Goal: Information Seeking & Learning: Learn about a topic

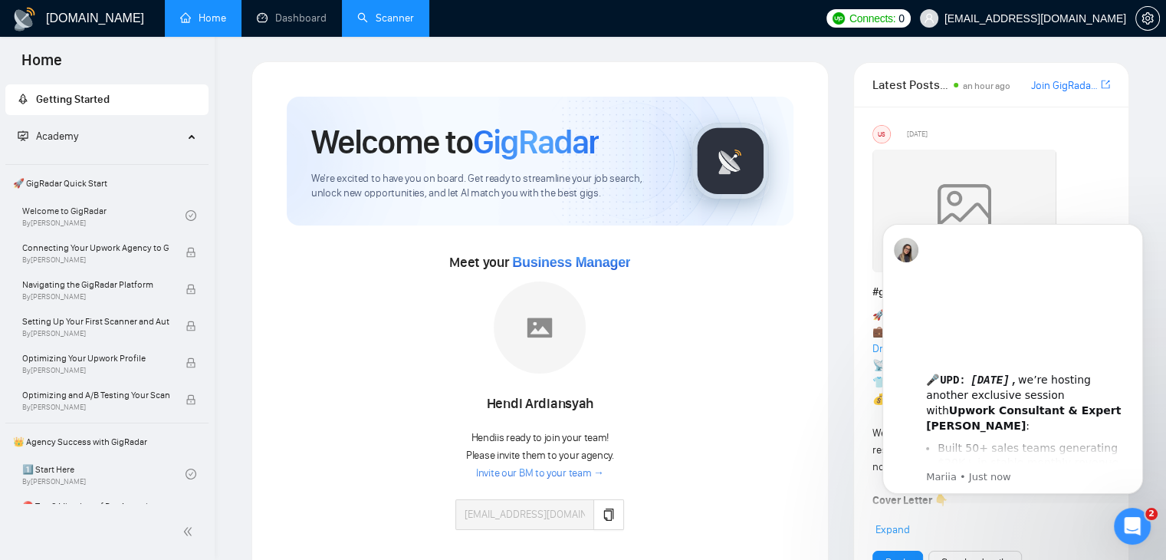
click at [385, 25] on link "Scanner" at bounding box center [385, 17] width 57 height 13
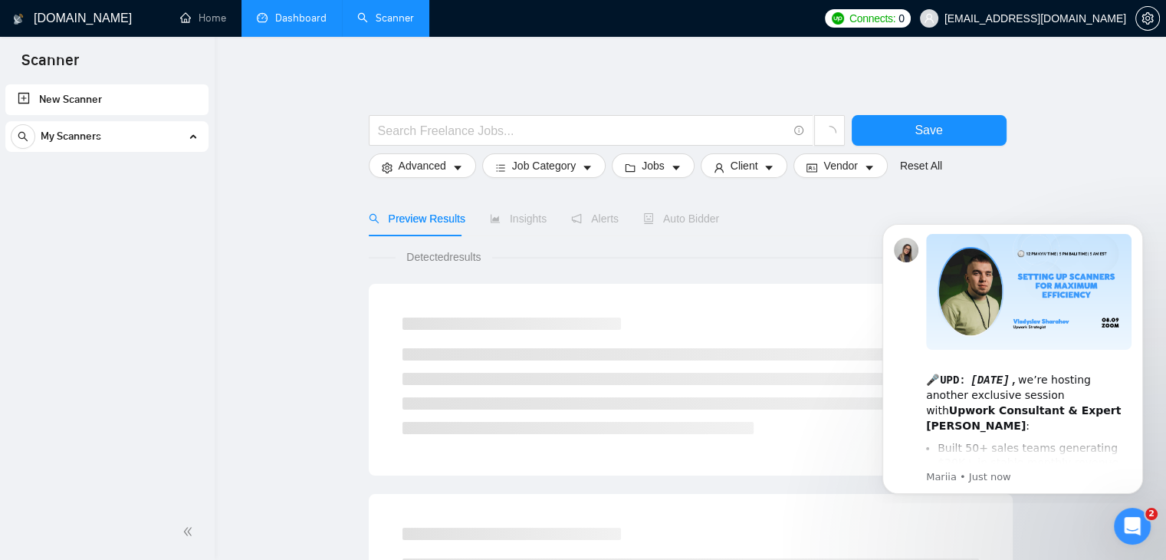
click at [277, 23] on link "Dashboard" at bounding box center [292, 17] width 70 height 13
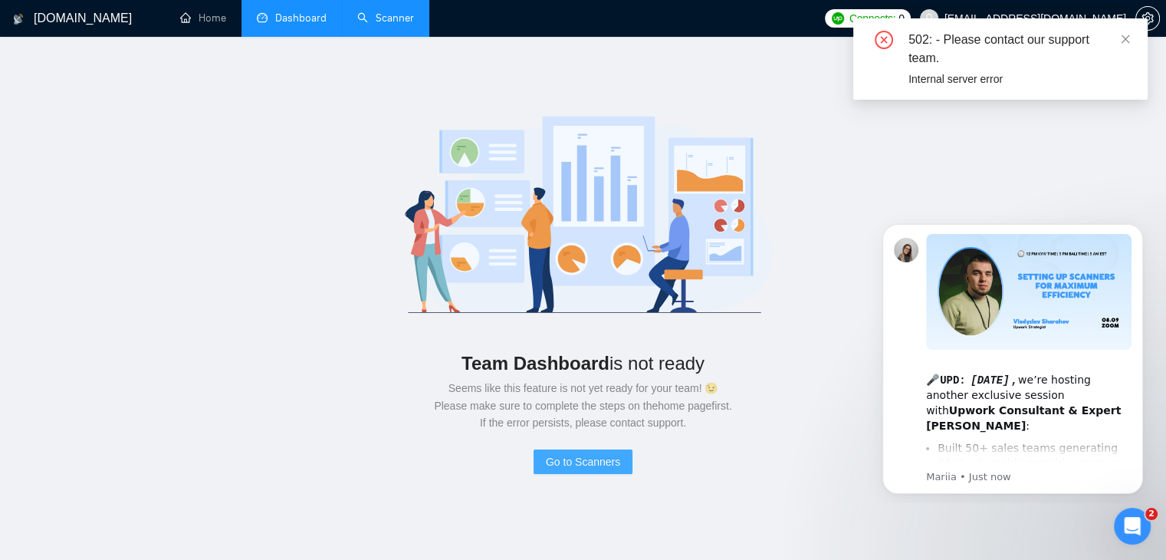
click at [575, 463] on span "Go to Scanners" at bounding box center [583, 461] width 74 height 17
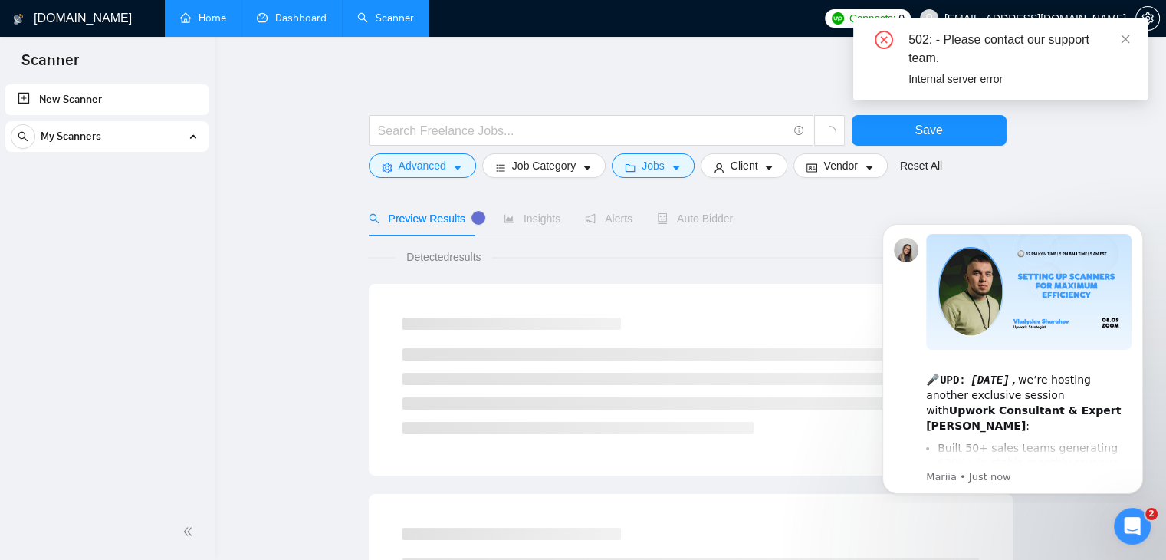
click at [199, 23] on link "Home" at bounding box center [203, 17] width 46 height 13
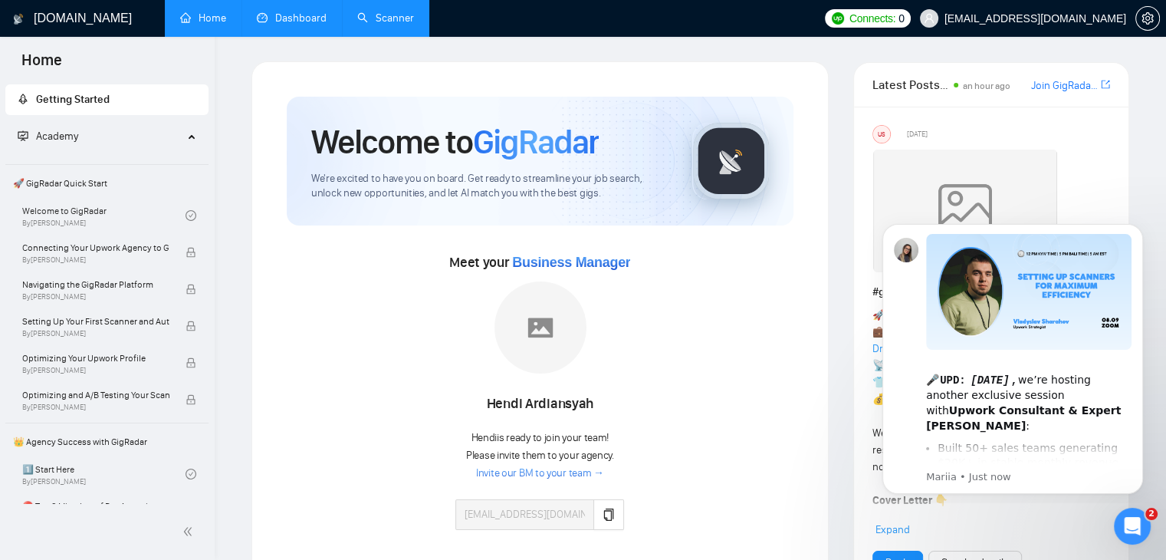
click at [152, 142] on span "Academy" at bounding box center [101, 136] width 166 height 31
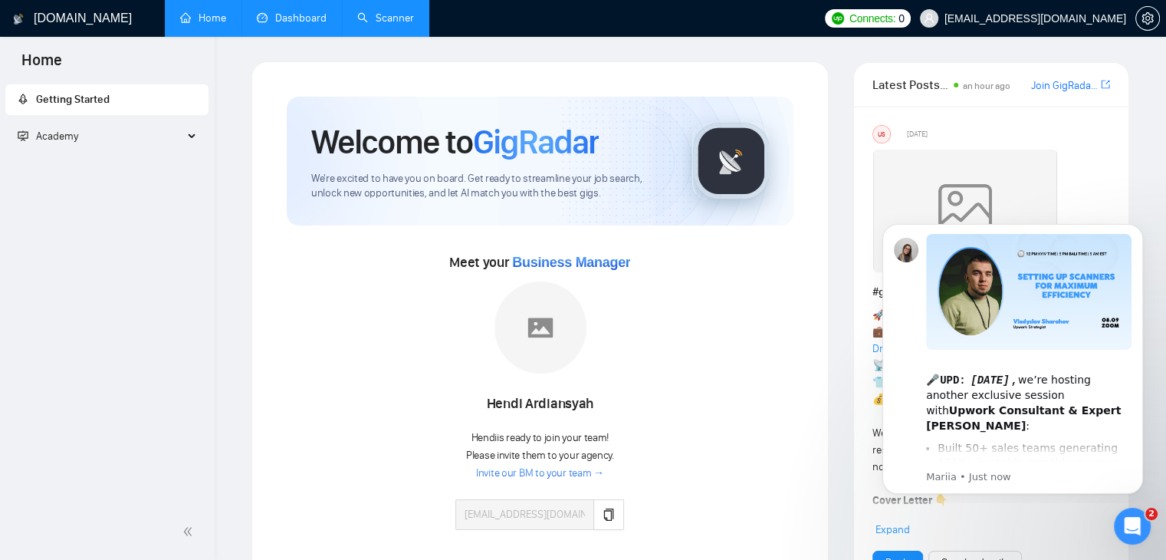
click at [152, 142] on span "Academy" at bounding box center [101, 136] width 166 height 31
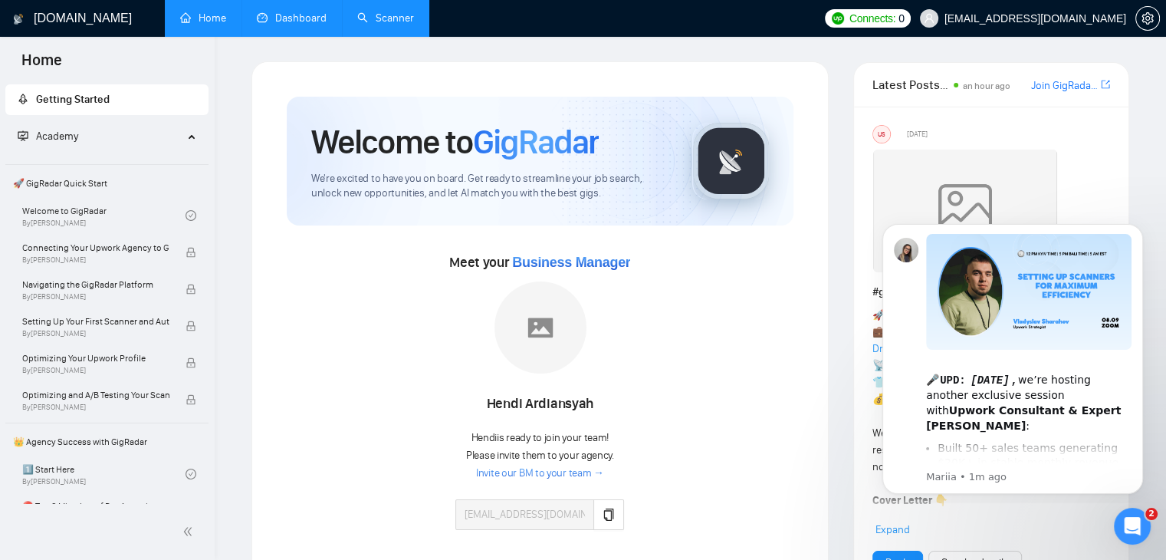
click at [307, 254] on div "Meet your Business Manager Hendi Ardiansyah Hendi is ready to join your team! P…" at bounding box center [540, 397] width 507 height 295
click at [873, 247] on body "🎤 UPD: Next Monday , we’re hosting another exclusive session with Upwork Consul…" at bounding box center [1012, 356] width 294 height 281
click at [89, 191] on span "🚀 GigRadar Quick Start" at bounding box center [107, 183] width 200 height 31
click at [85, 221] on link "Welcome to GigRadar By Vlad Timinsky" at bounding box center [103, 216] width 163 height 34
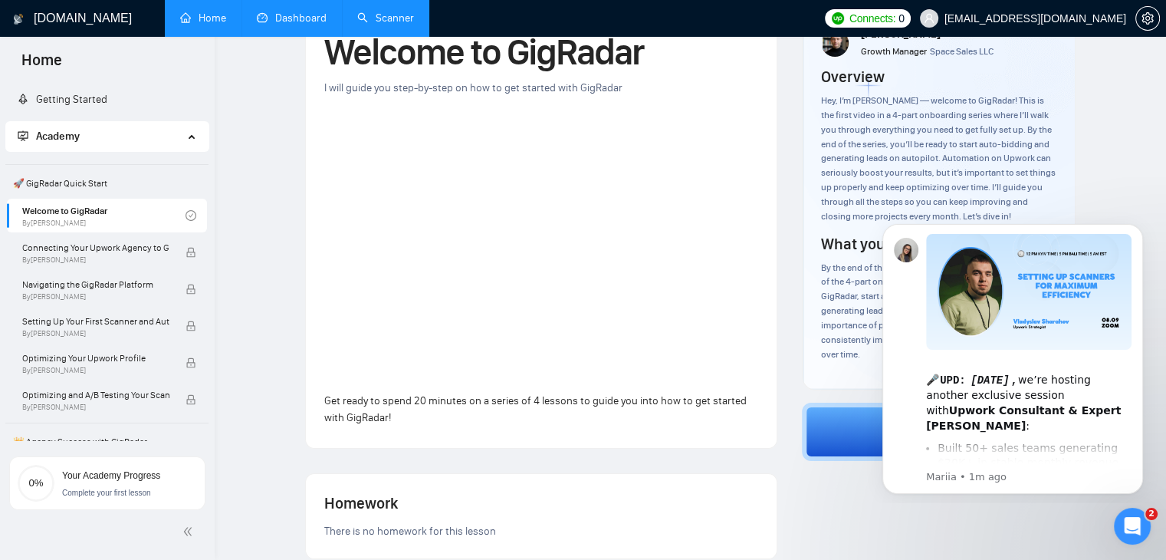
scroll to position [89, 0]
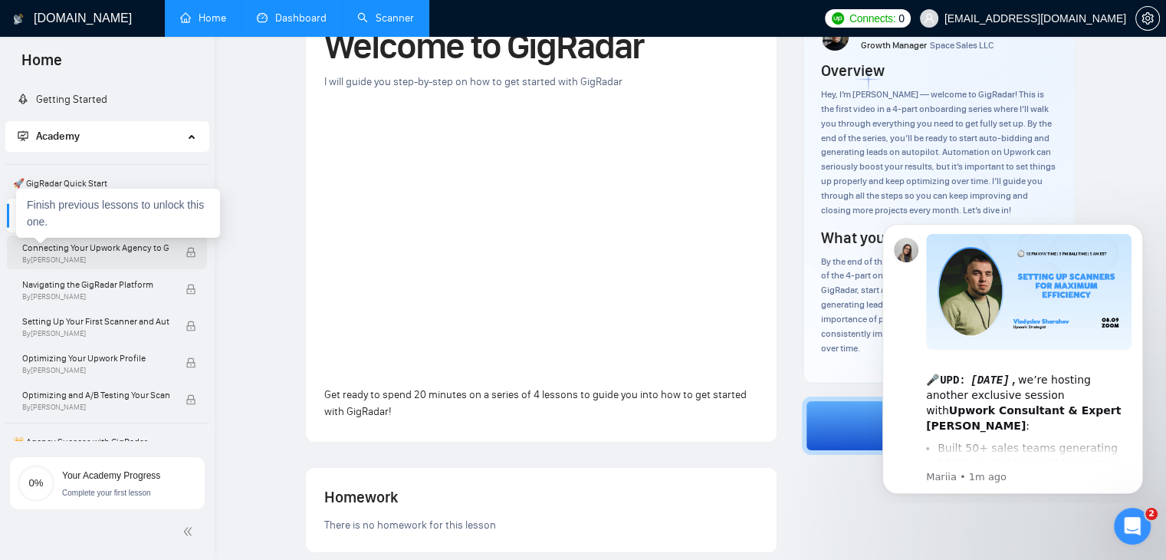
click at [87, 259] on span "By Vlad Timinsky" at bounding box center [95, 259] width 147 height 9
click at [159, 252] on span "Connecting Your Upwork Agency to GigRadar" at bounding box center [95, 247] width 147 height 15
click at [132, 197] on div "Finish previous lessons to unlock this one." at bounding box center [118, 213] width 204 height 49
click at [116, 189] on div "Finish previous lessons to unlock this one." at bounding box center [118, 213] width 204 height 49
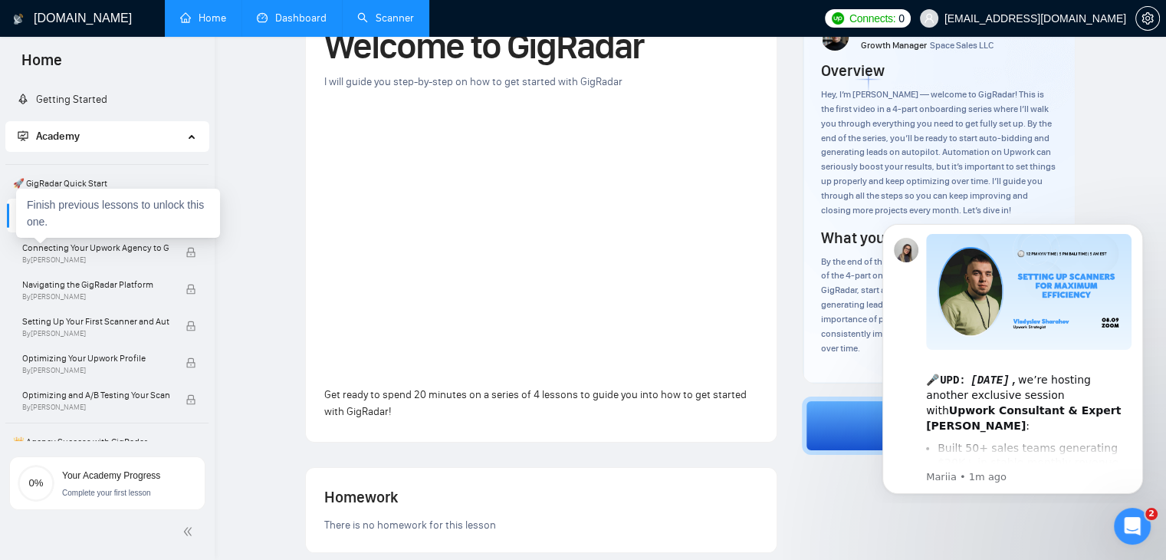
click at [110, 185] on span "🚀 GigRadar Quick Start" at bounding box center [107, 183] width 200 height 31
click at [78, 181] on span "🚀 GigRadar Quick Start" at bounding box center [107, 183] width 200 height 31
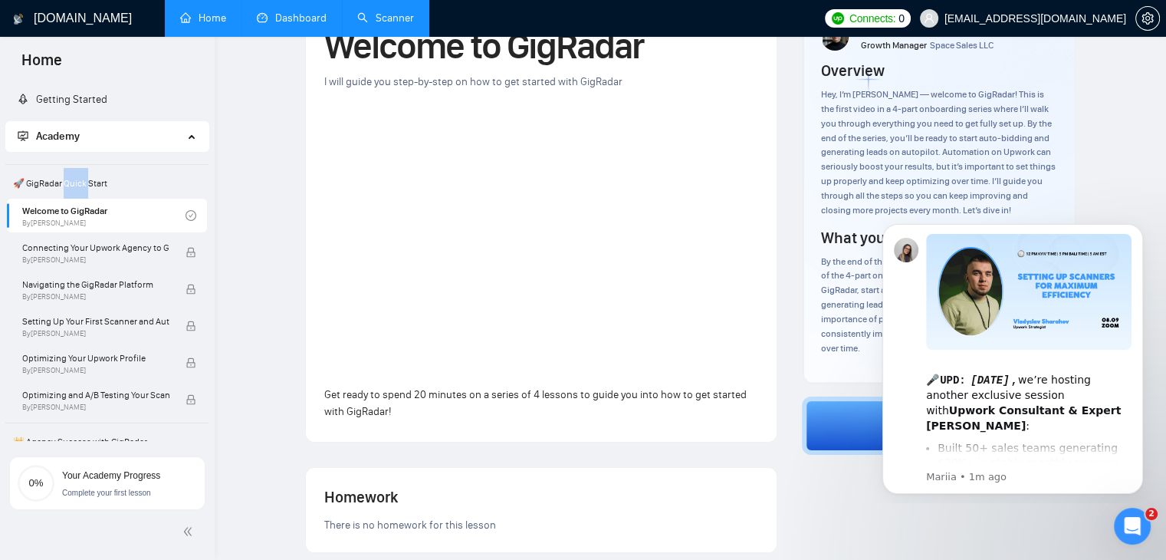
click at [78, 181] on span "🚀 GigRadar Quick Start" at bounding box center [107, 183] width 200 height 31
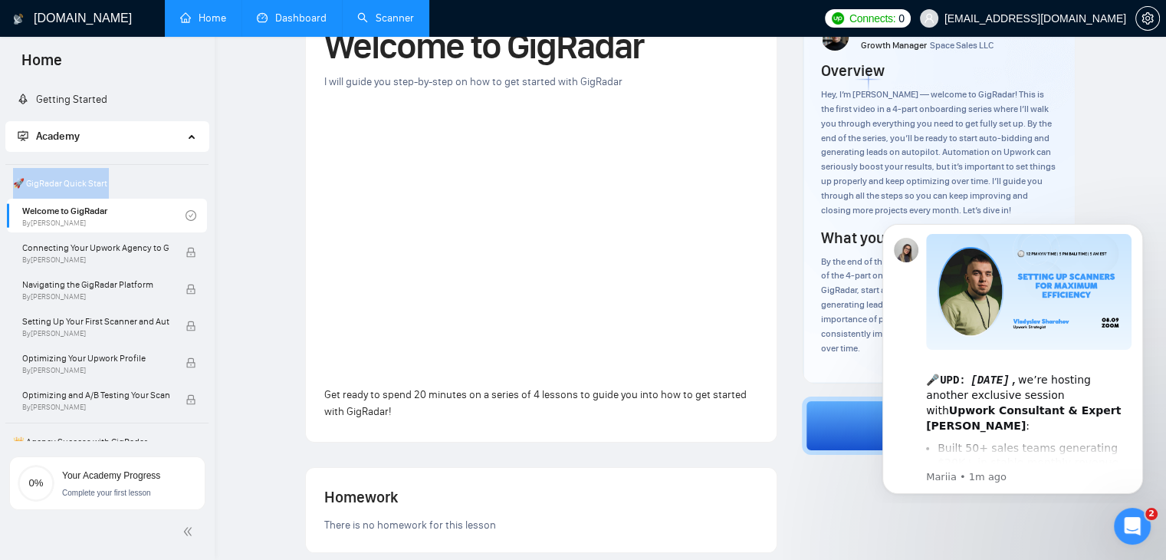
click at [78, 181] on span "🚀 GigRadar Quick Start" at bounding box center [107, 183] width 200 height 31
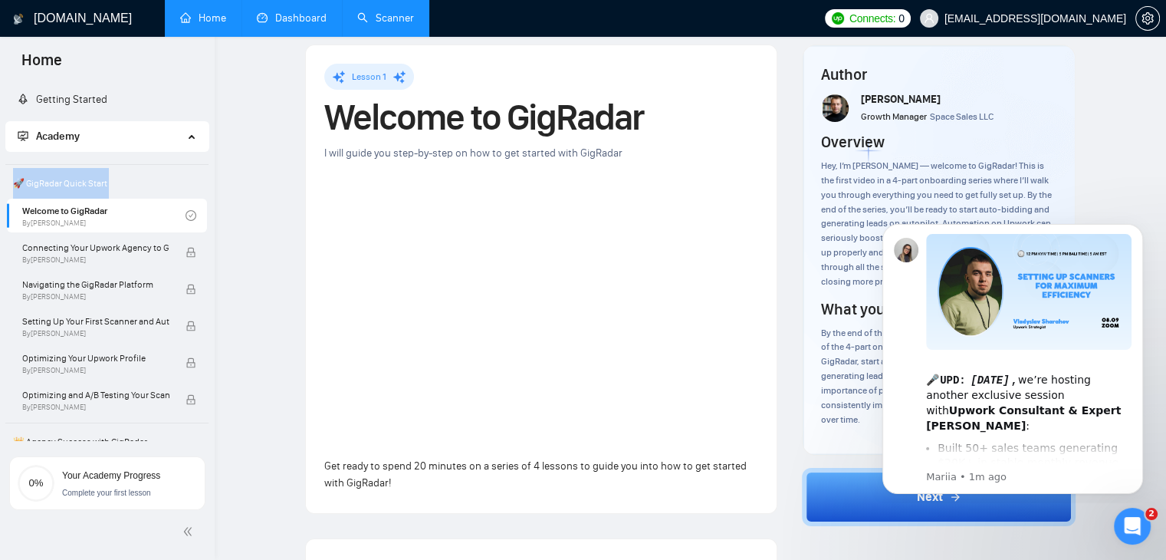
scroll to position [15, 0]
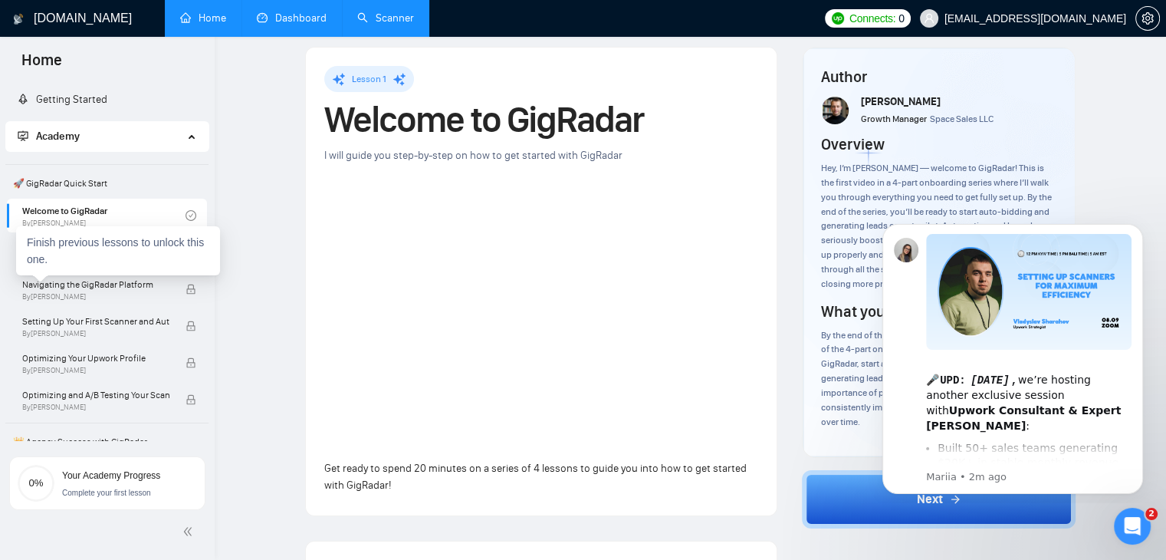
click at [67, 243] on div "Finish previous lessons to unlock this one." at bounding box center [118, 250] width 204 height 49
click at [8, 236] on div "Connecting Your Upwork Agency to GigRadar By Vlad Timinsky" at bounding box center [107, 252] width 200 height 34
click at [11, 236] on div "Connecting Your Upwork Agency to GigRadar By Vlad Timinsky" at bounding box center [107, 252] width 200 height 34
